Goal: Task Accomplishment & Management: Manage account settings

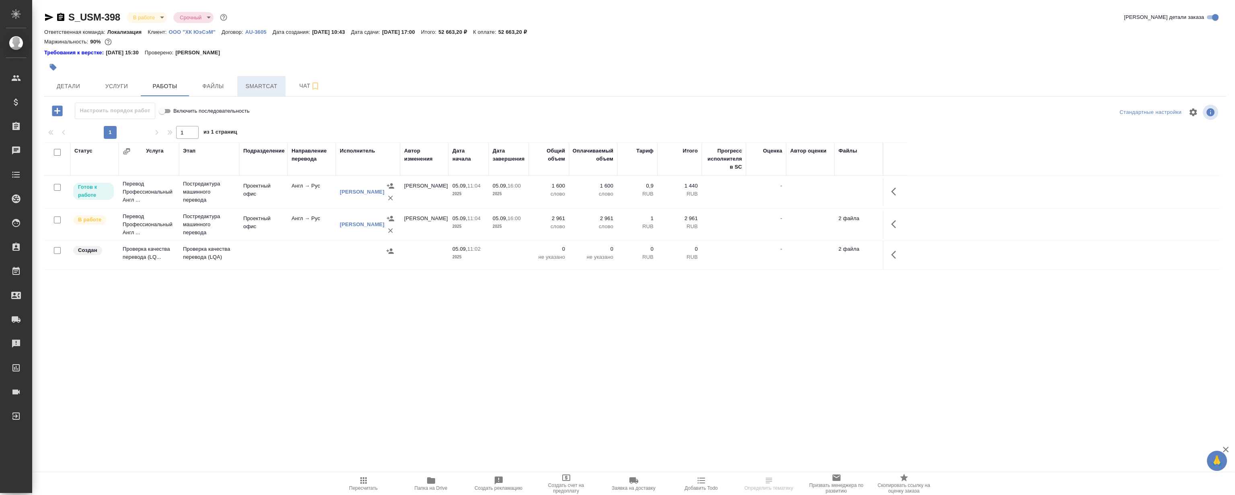
click at [273, 89] on span "Smartcat" at bounding box center [261, 86] width 39 height 10
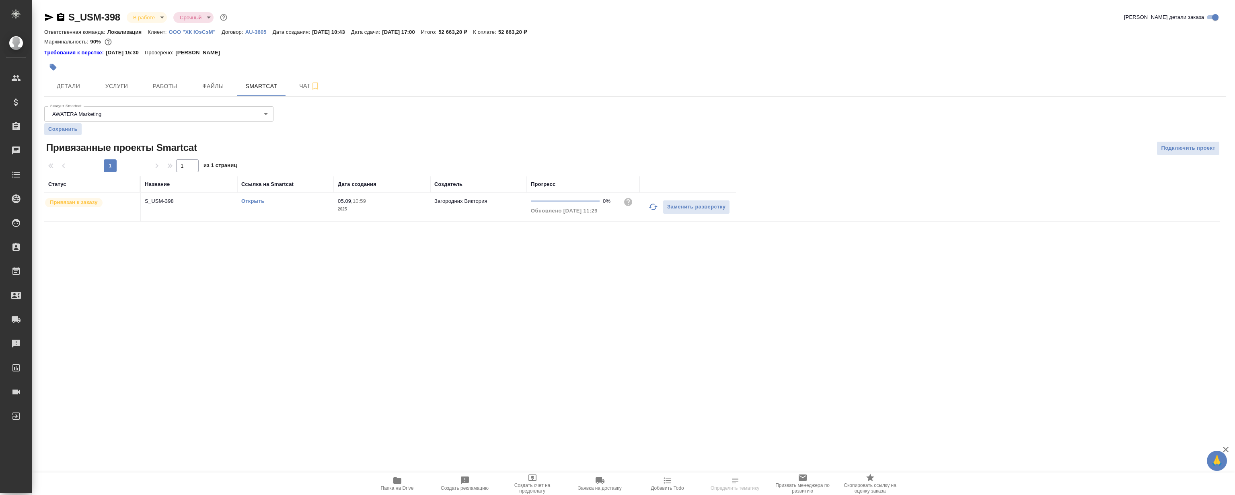
click at [258, 205] on td "Открыть" at bounding box center [285, 207] width 97 height 28
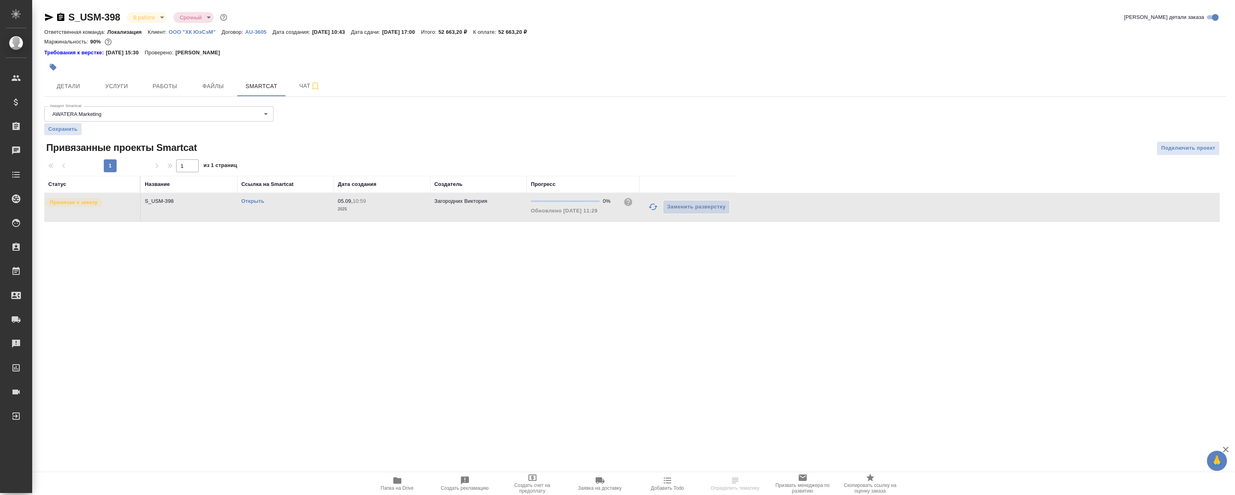
click at [258, 202] on link "Открыть" at bounding box center [252, 201] width 23 height 6
click at [174, 84] on span "Работы" at bounding box center [165, 86] width 39 height 10
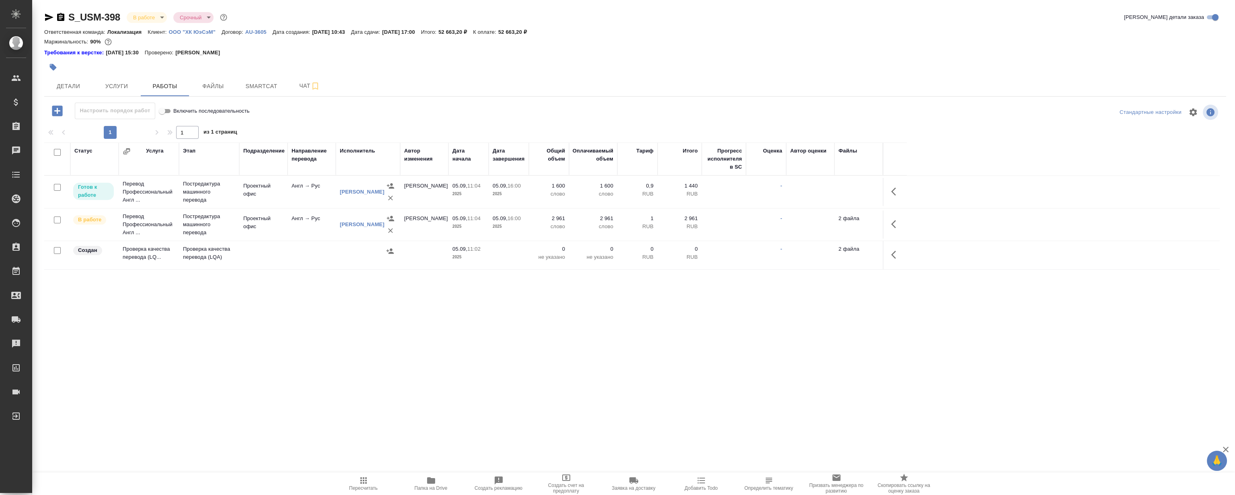
click at [887, 252] on button "button" at bounding box center [895, 254] width 19 height 19
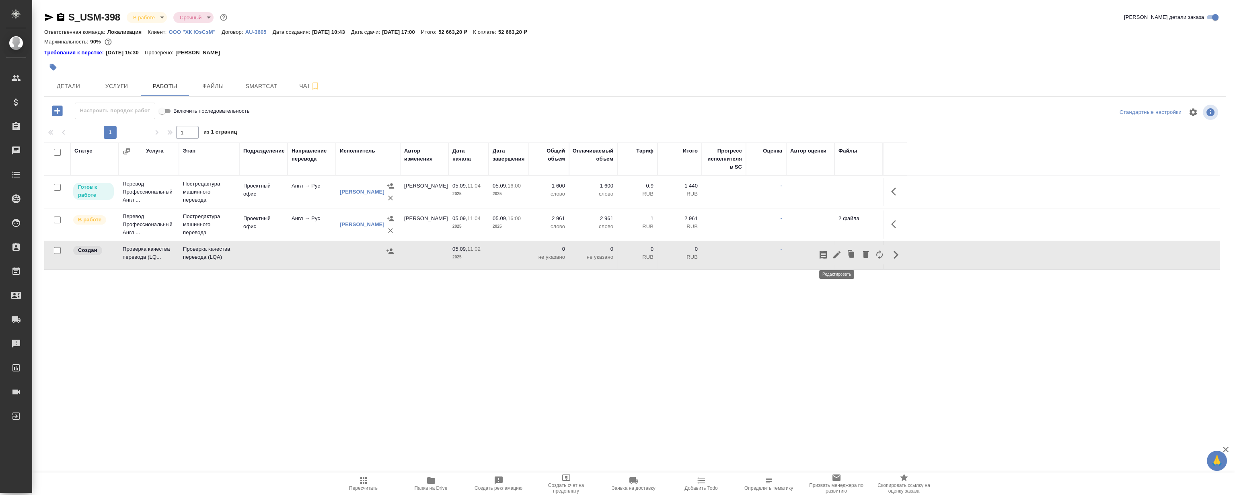
click at [839, 257] on icon "button" at bounding box center [837, 255] width 10 height 10
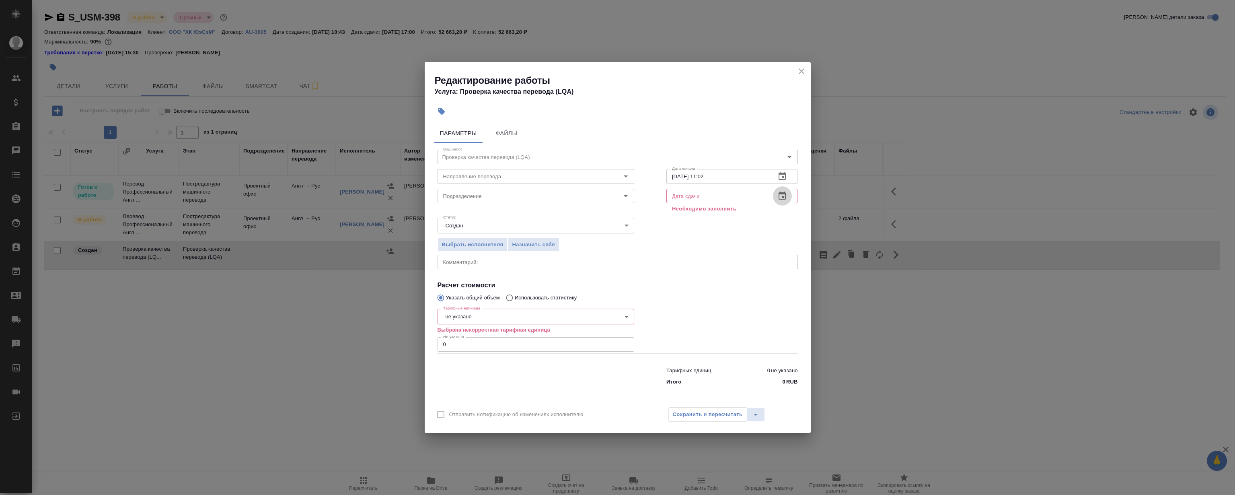
click at [787, 196] on icon "button" at bounding box center [782, 196] width 10 height 10
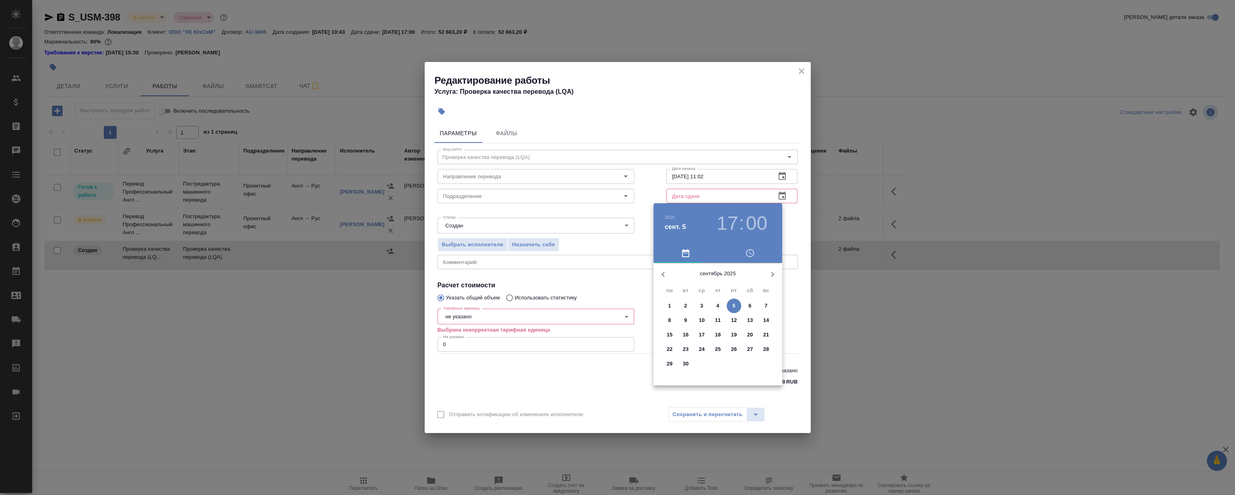
click at [730, 308] on span "5" at bounding box center [734, 306] width 14 height 8
type input "[DATE] 17:00"
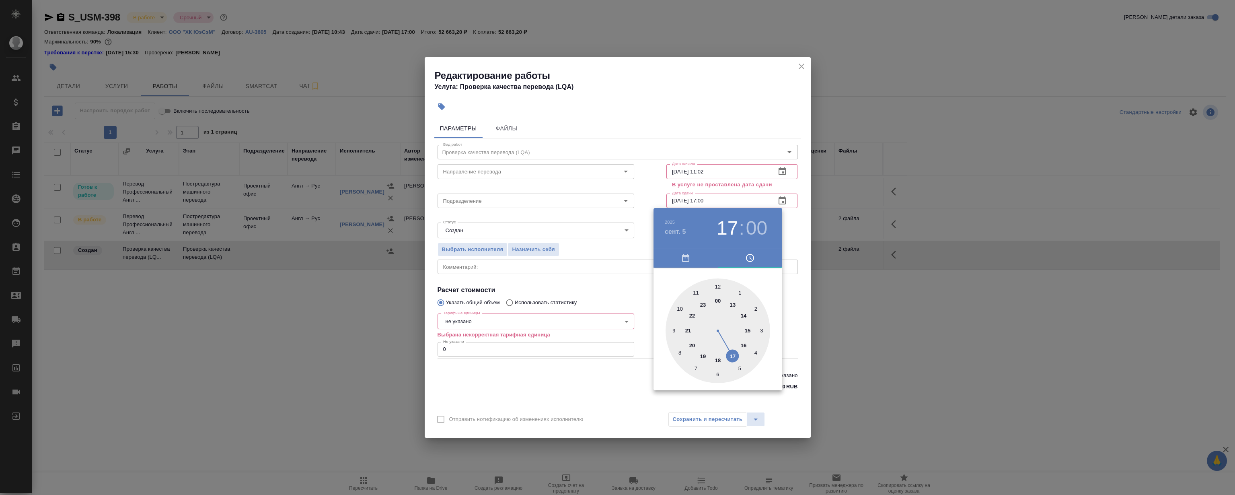
click at [802, 68] on div at bounding box center [617, 247] width 1235 height 495
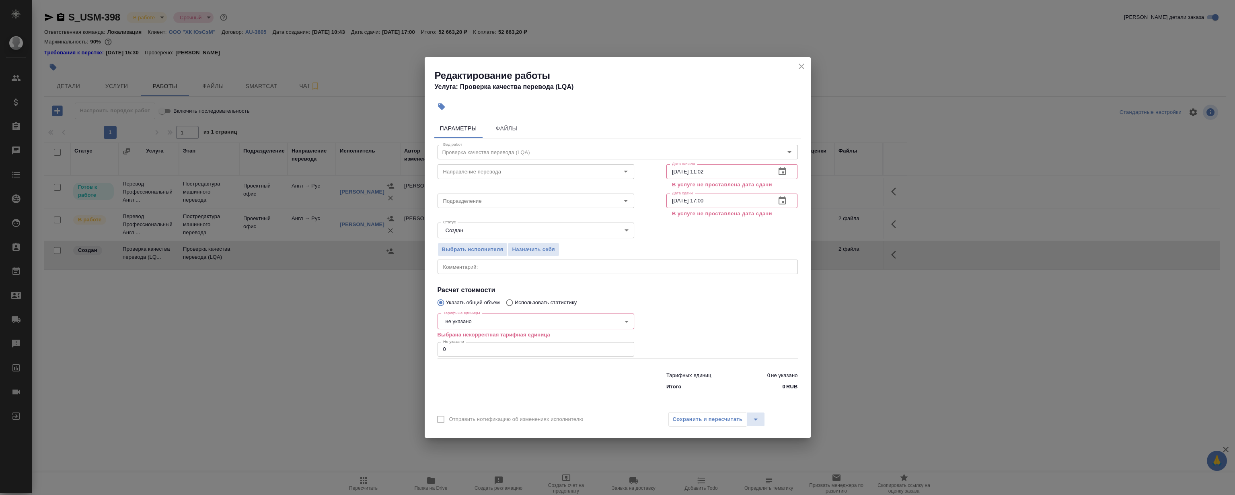
click at [801, 68] on icon "close" at bounding box center [802, 67] width 10 height 10
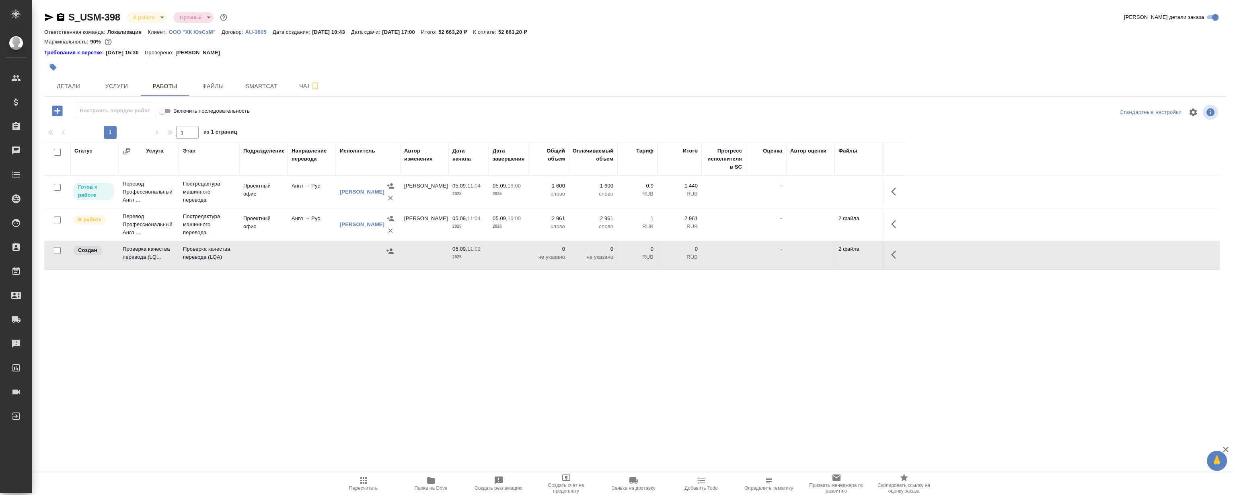
click at [894, 250] on icon "button" at bounding box center [896, 255] width 10 height 10
click at [840, 253] on icon "button" at bounding box center [836, 254] width 7 height 7
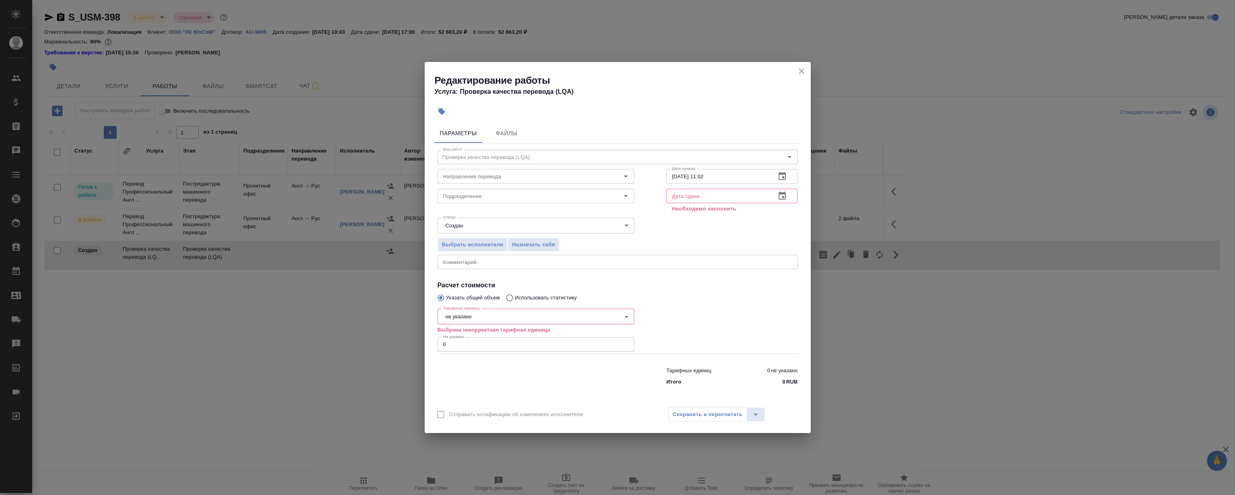
click at [783, 194] on icon "button" at bounding box center [782, 196] width 10 height 10
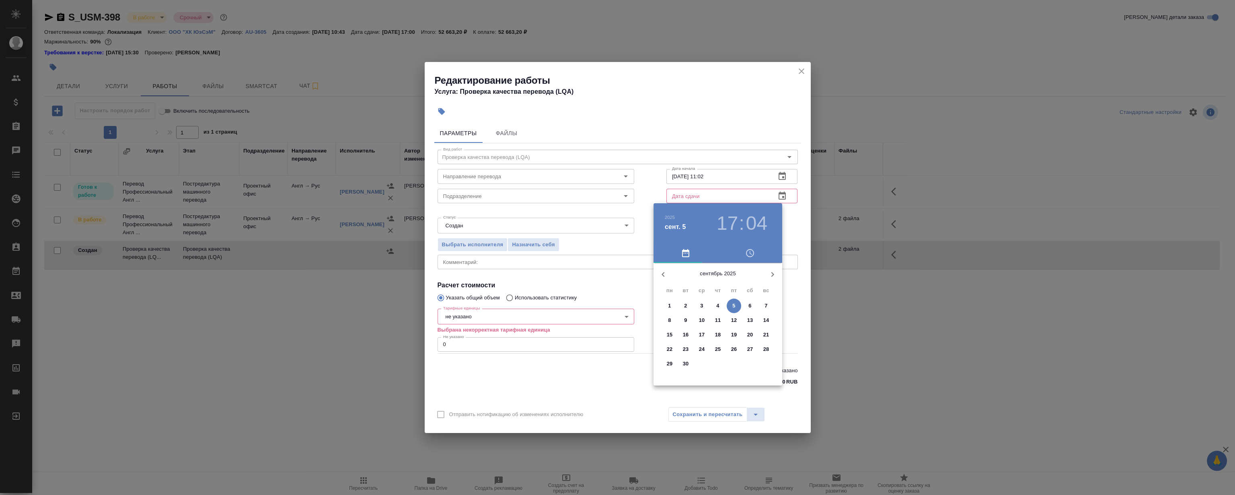
click at [734, 300] on button "5" at bounding box center [734, 305] width 14 height 14
type input "[DATE] 17:04"
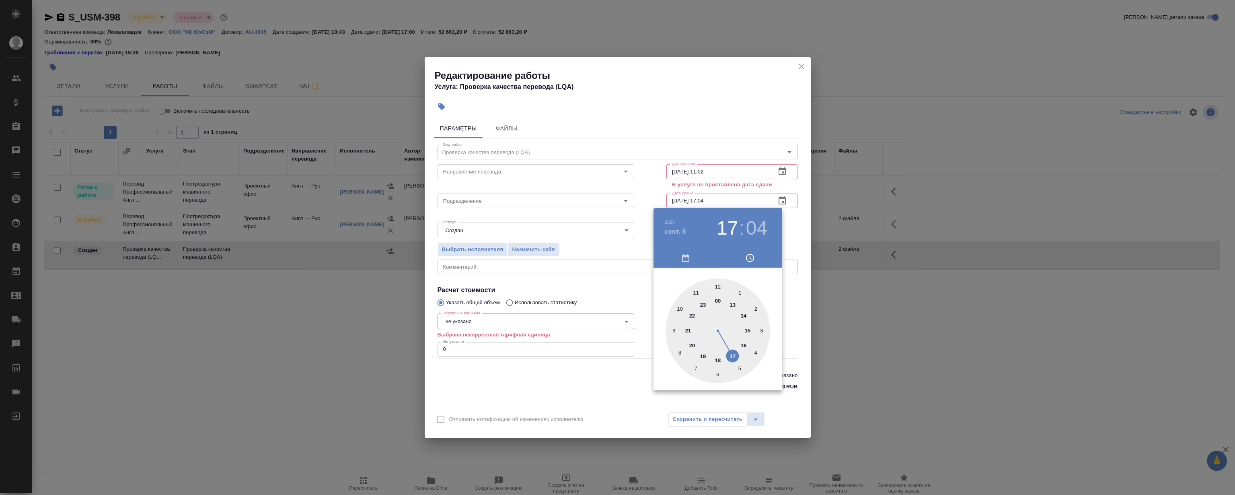
click at [788, 84] on div at bounding box center [617, 247] width 1235 height 495
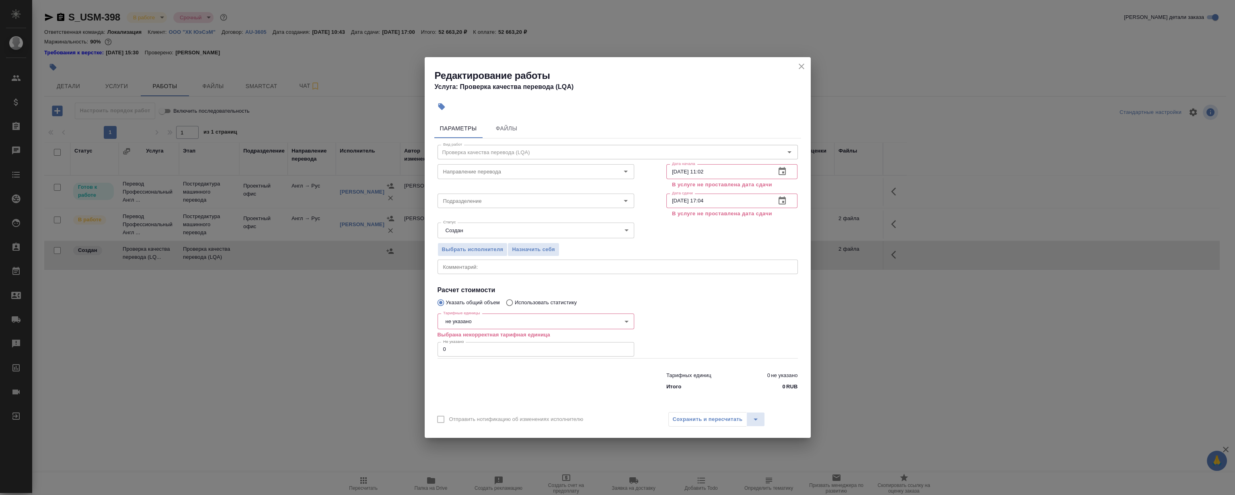
click at [764, 91] on h4 "Услуга: Проверка качества перевода (LQA)" at bounding box center [623, 87] width 376 height 10
click at [805, 66] on icon "close" at bounding box center [802, 67] width 10 height 10
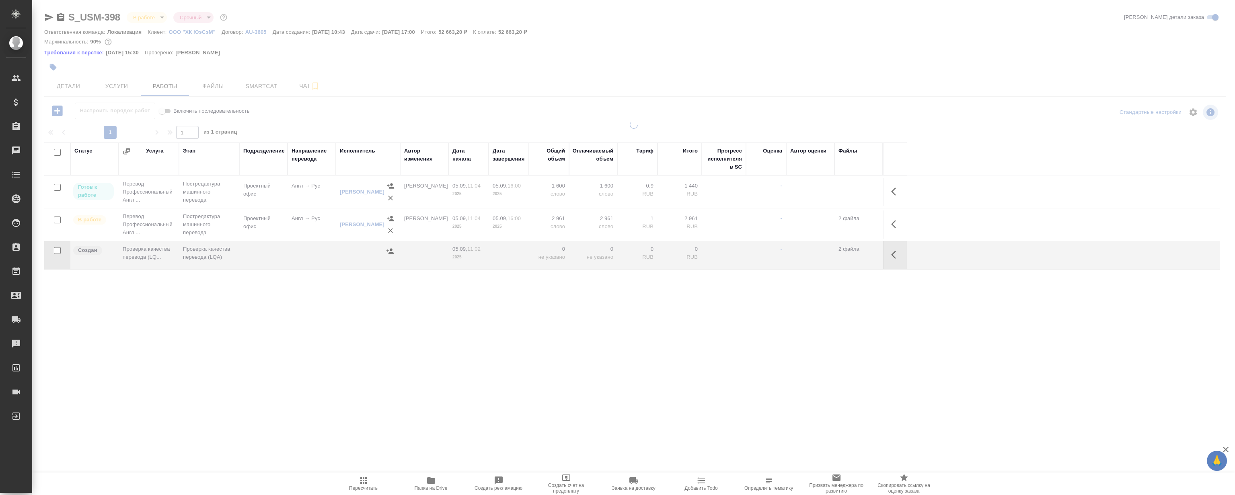
type input "distributed"
